Goal: Task Accomplishment & Management: Manage account settings

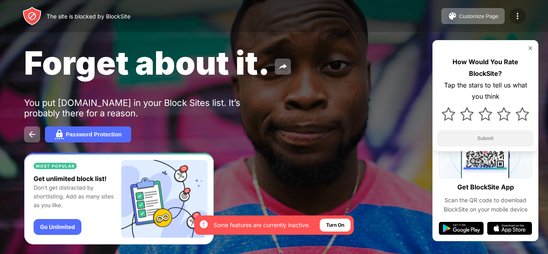
click at [514, 18] on img at bounding box center [518, 16] width 10 height 10
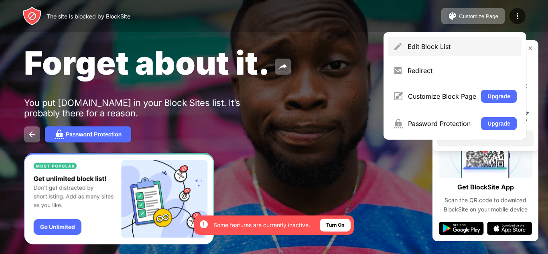
click at [456, 54] on div "Edit Block List" at bounding box center [454, 46] width 133 height 19
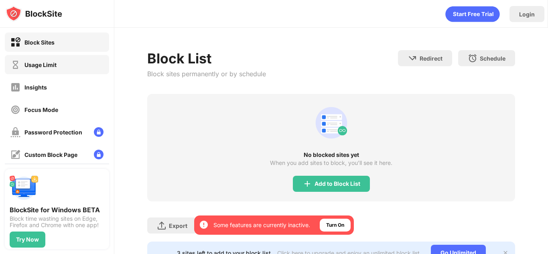
click at [92, 60] on div "Usage Limit" at bounding box center [57, 64] width 104 height 19
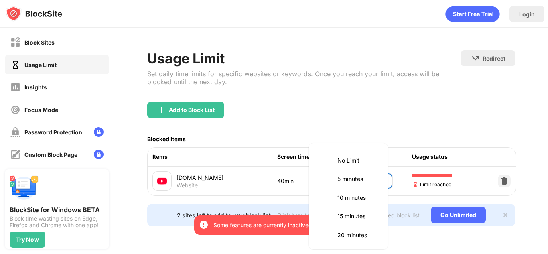
click at [354, 177] on body "By opting in, you ensure access to all the features and benefits that rely on t…" at bounding box center [274, 127] width 548 height 254
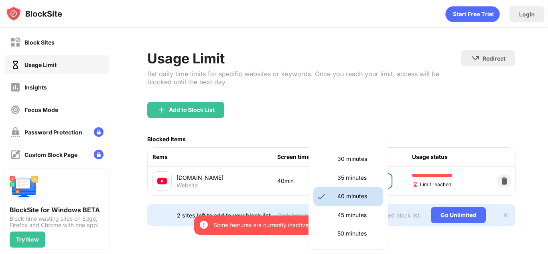
click at [354, 177] on p "35 minutes" at bounding box center [357, 177] width 41 height 9
type input "**"
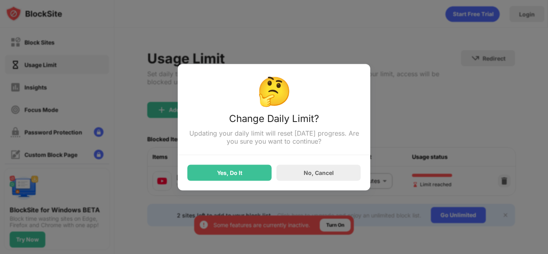
click at [240, 181] on div "Yes, Do It" at bounding box center [229, 173] width 84 height 16
